Goal: Transaction & Acquisition: Purchase product/service

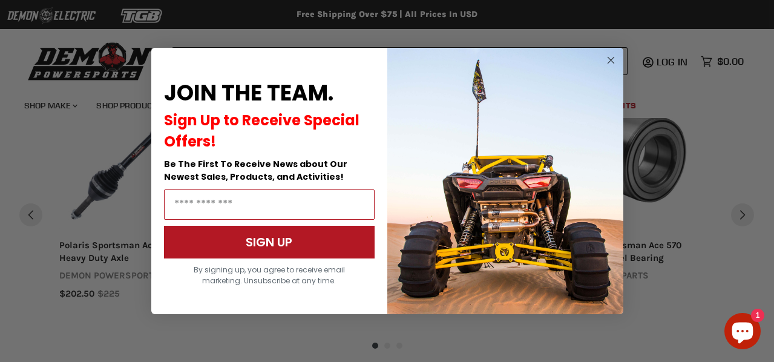
scroll to position [1052, 0]
